Goal: Information Seeking & Learning: Learn about a topic

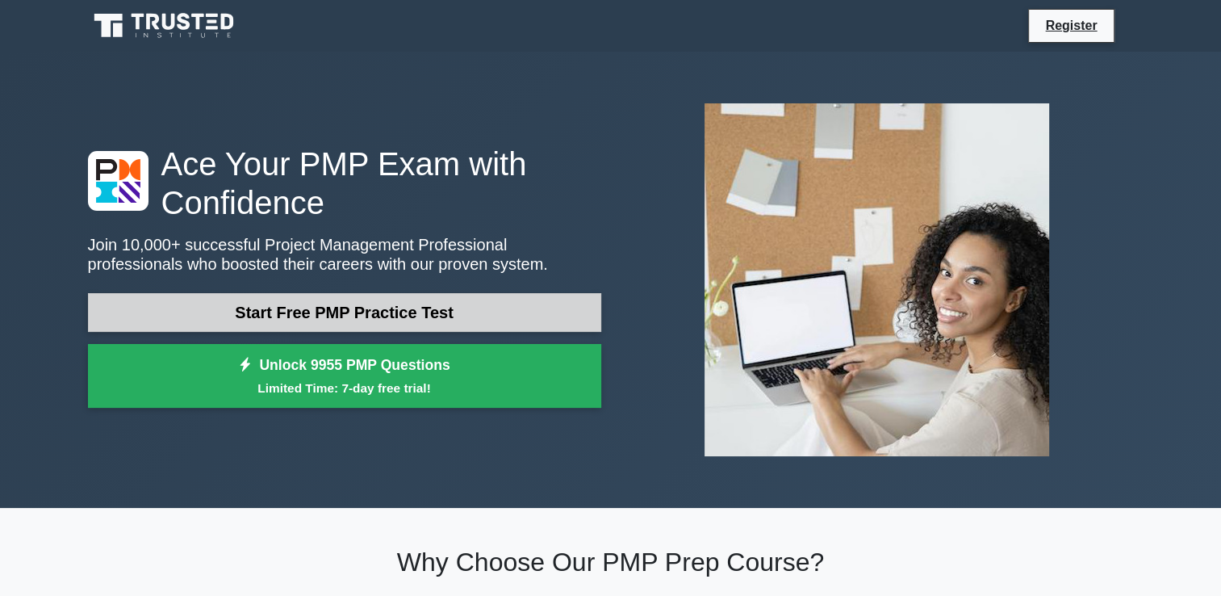
click at [355, 295] on link "Start Free PMP Practice Test" at bounding box center [344, 312] width 513 height 39
